Goal: Task Accomplishment & Management: Manage account settings

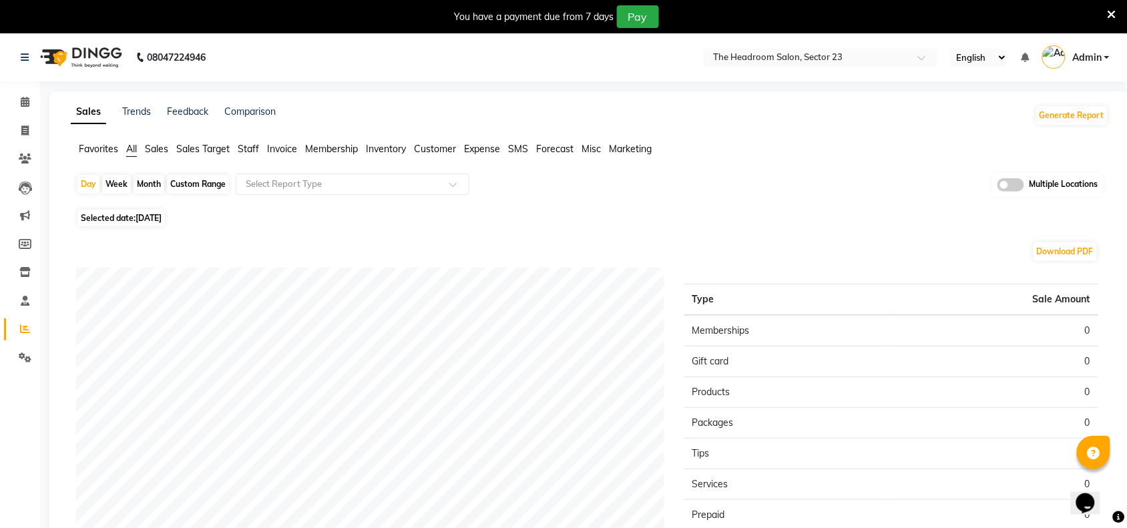
click at [142, 186] on div "Month" at bounding box center [149, 184] width 31 height 19
select select "9"
select select "2025"
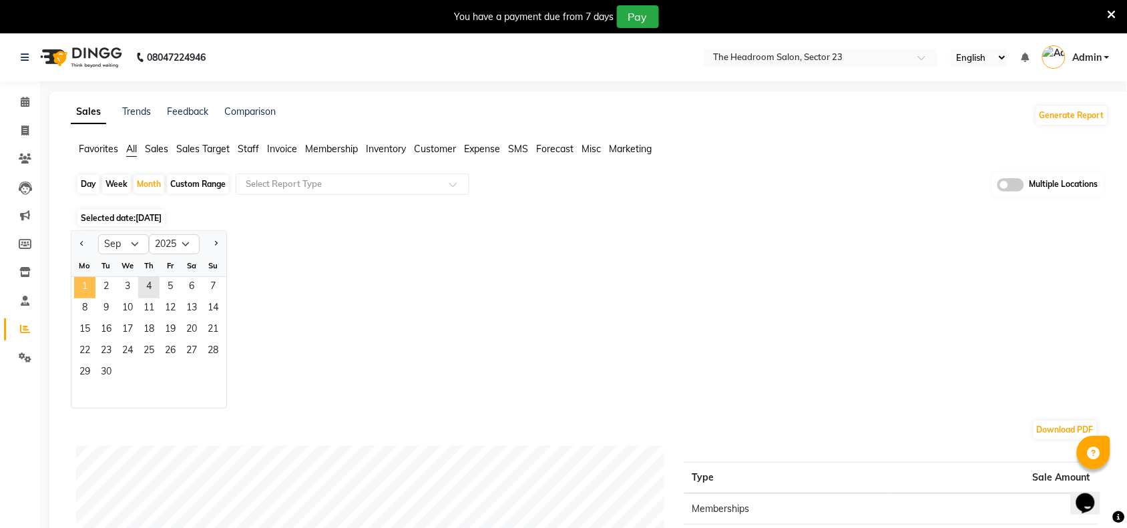
click at [91, 287] on span "1" at bounding box center [84, 287] width 21 height 21
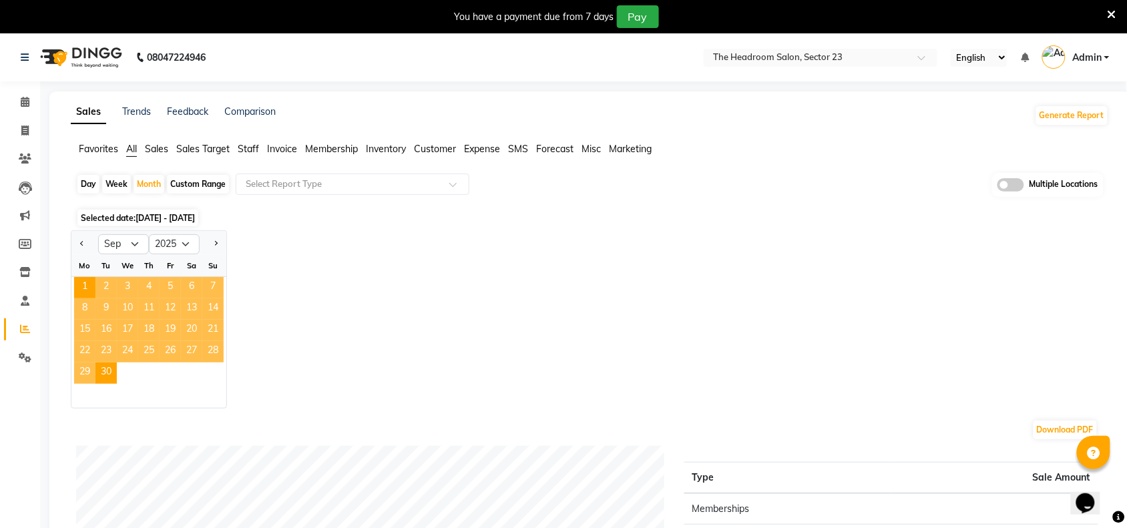
click at [261, 147] on ul "Favorites All Sales Sales Target Staff Invoice Membership Inventory Customer Ex…" at bounding box center [590, 149] width 1038 height 15
click at [252, 148] on span "Staff" at bounding box center [248, 149] width 21 height 12
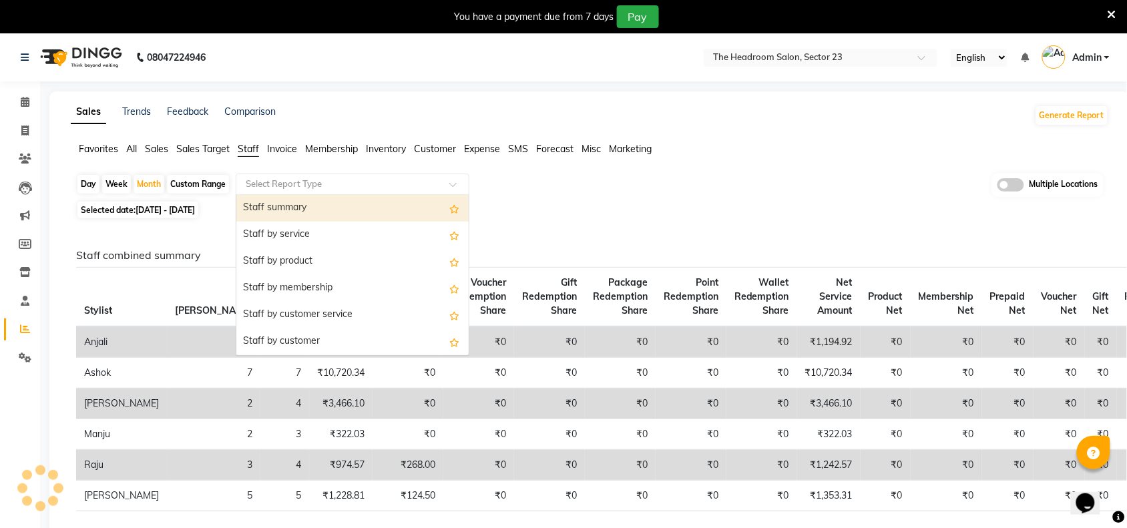
click at [292, 182] on input "text" at bounding box center [339, 184] width 192 height 13
click at [284, 216] on div "Staff summary" at bounding box center [352, 208] width 232 height 27
select select "filtered_report"
select select "csv"
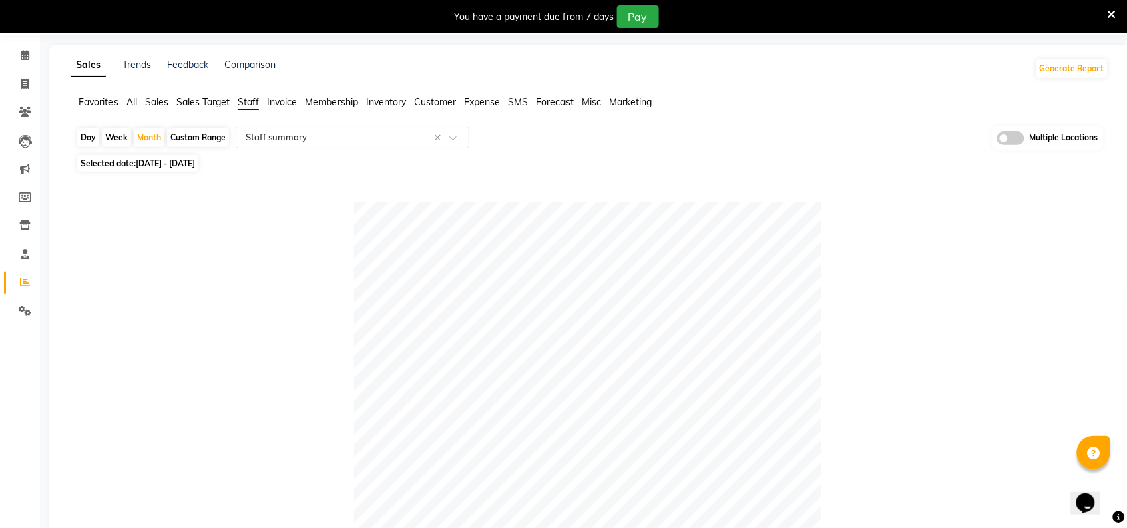
click at [148, 162] on span "[DATE] - [DATE]" at bounding box center [165, 163] width 59 height 10
select select "9"
select select "2025"
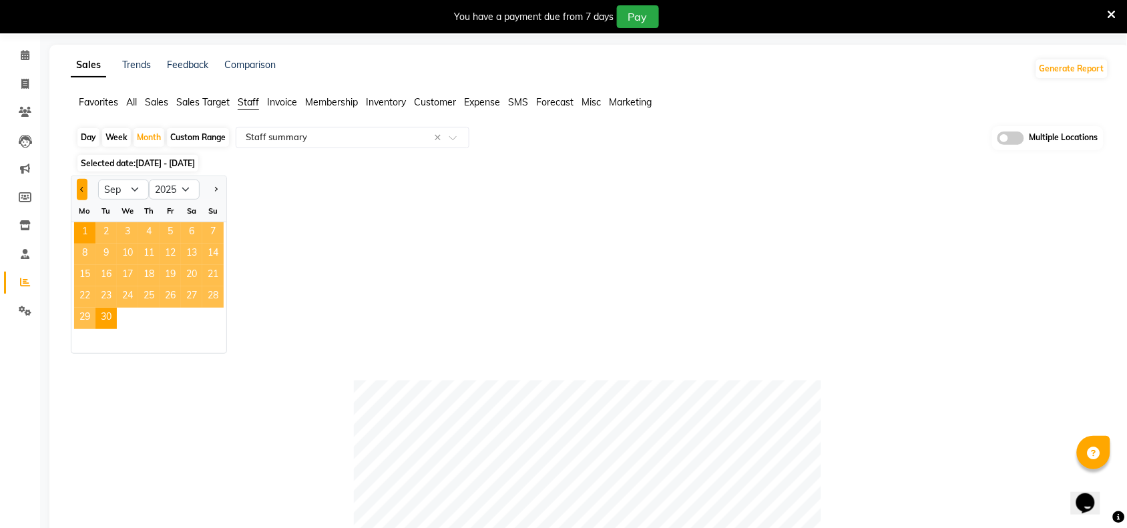
click at [81, 188] on button "Previous month" at bounding box center [82, 189] width 11 height 21
select select "8"
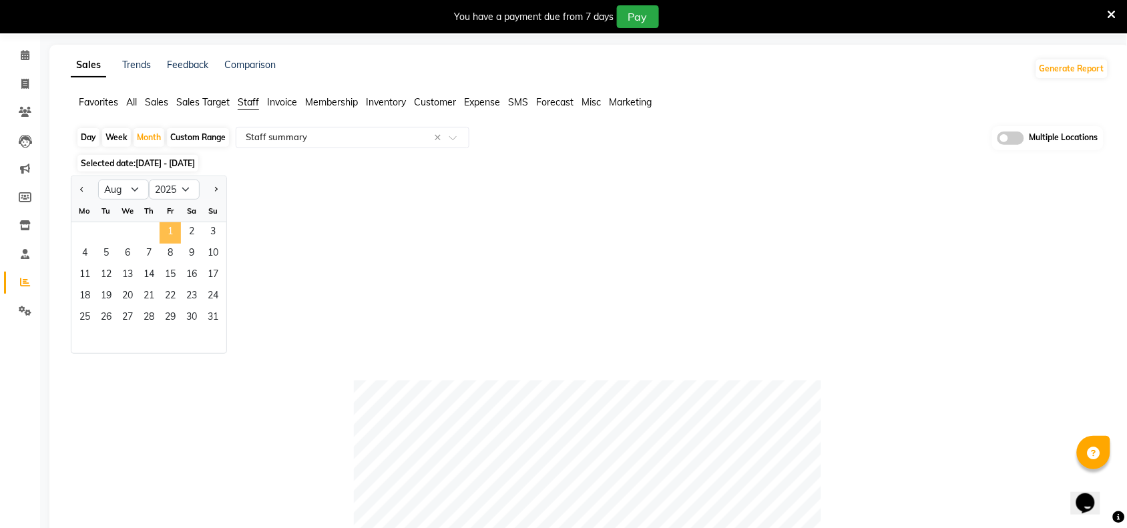
click at [169, 238] on span "1" at bounding box center [170, 232] width 21 height 21
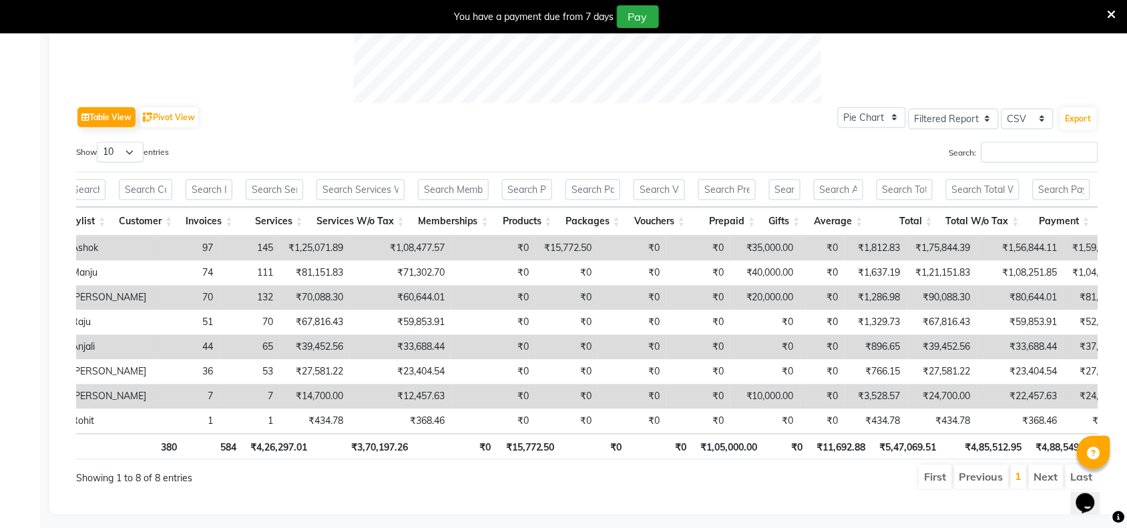
scroll to position [0, 285]
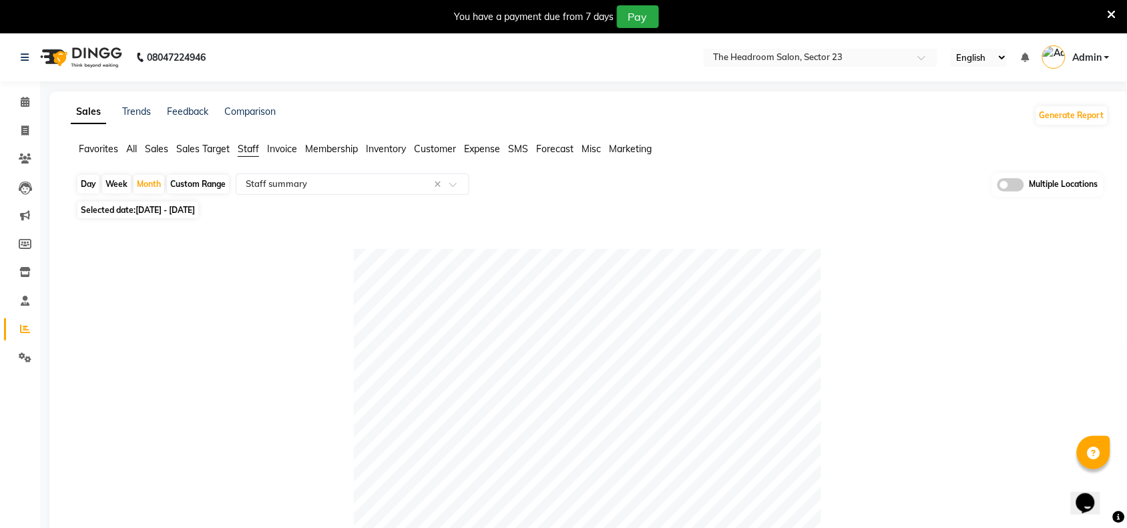
click at [1102, 57] on span "Admin" at bounding box center [1086, 58] width 29 height 14
click at [1032, 120] on link "Sign out" at bounding box center [1041, 129] width 122 height 21
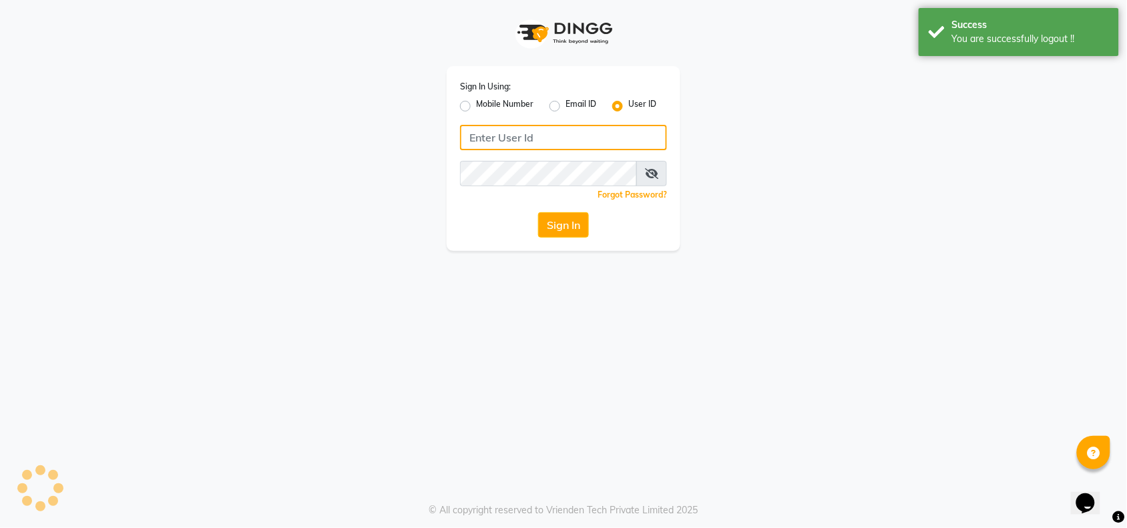
type input "1244903362"
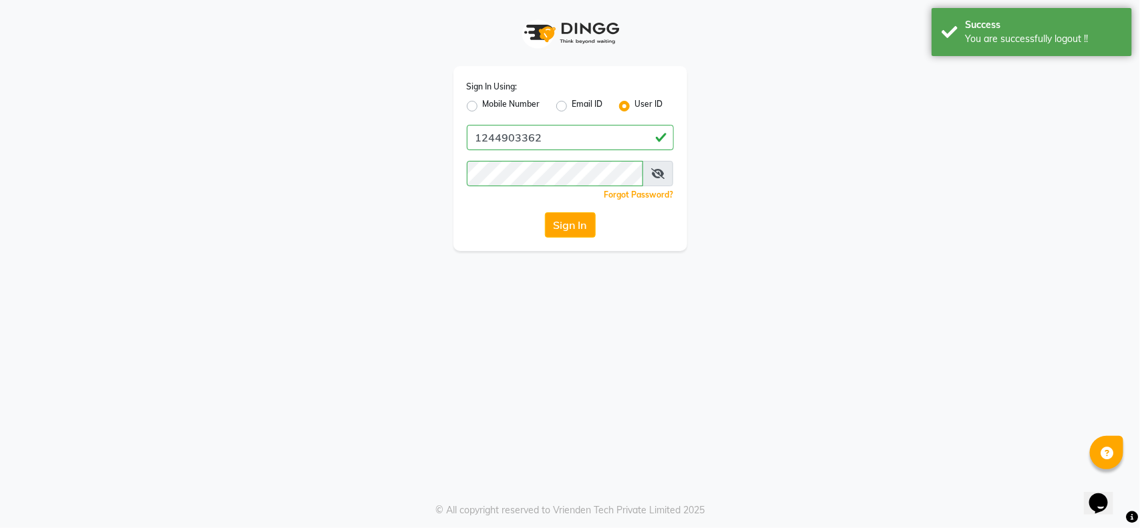
click at [483, 108] on label "Mobile Number" at bounding box center [511, 106] width 57 height 16
click at [483, 107] on input "Mobile Number" at bounding box center [487, 102] width 9 height 9
radio input "true"
radio input "false"
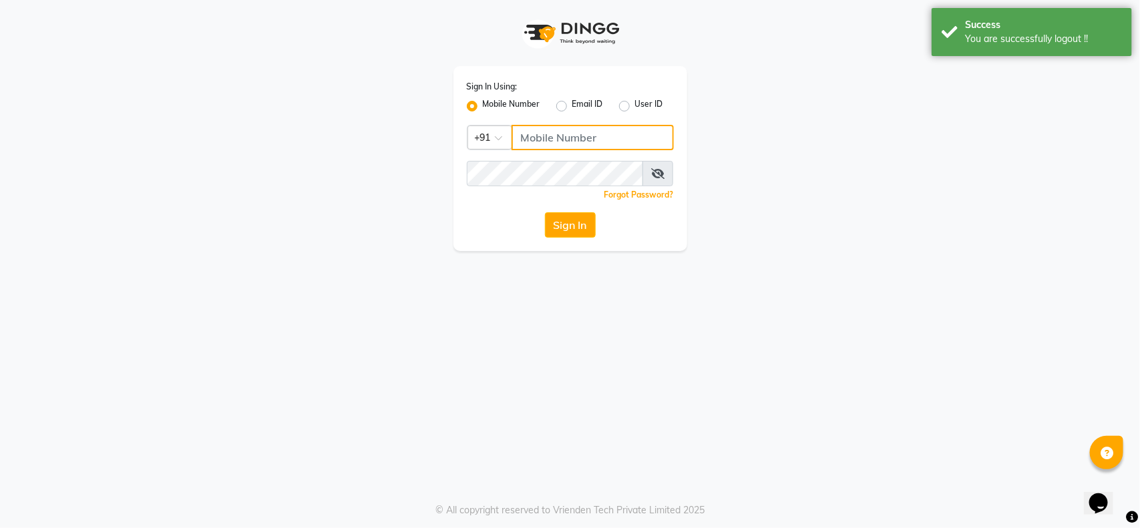
click at [548, 148] on input "Username" at bounding box center [593, 137] width 162 height 25
type input "1244903362"
click at [566, 231] on button "Sign In" at bounding box center [570, 224] width 51 height 25
